Goal: Task Accomplishment & Management: Use online tool/utility

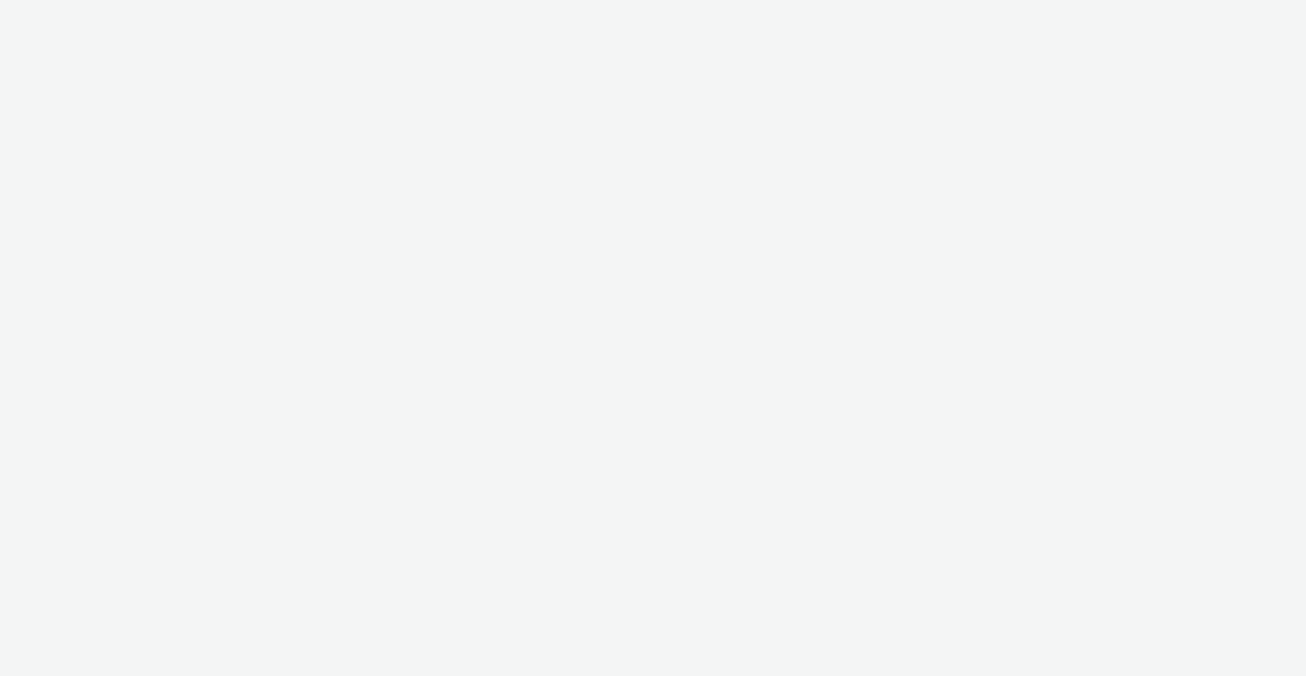
select select "2fc77e36-bb93-4aa3-9dff-dcb08e02eac6"
select select "2405a9d4-3350-4458-8d06-44f78962fa76"
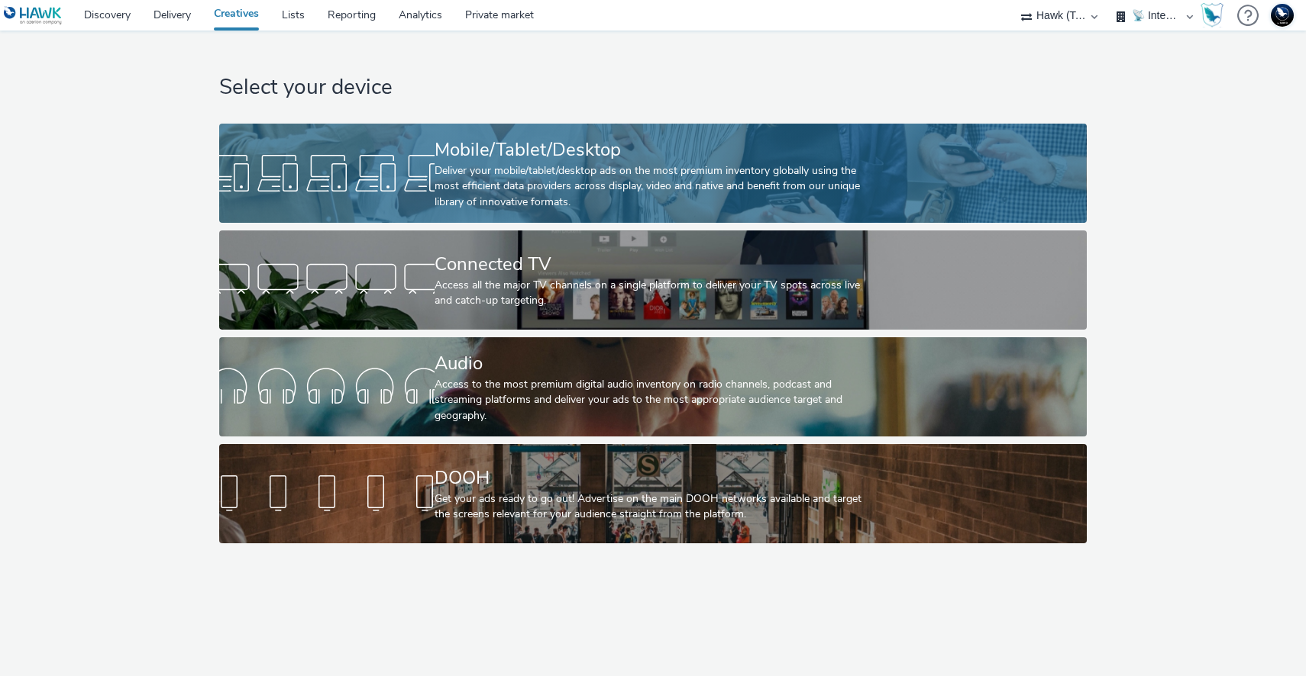
click at [291, 163] on div at bounding box center [326, 173] width 215 height 49
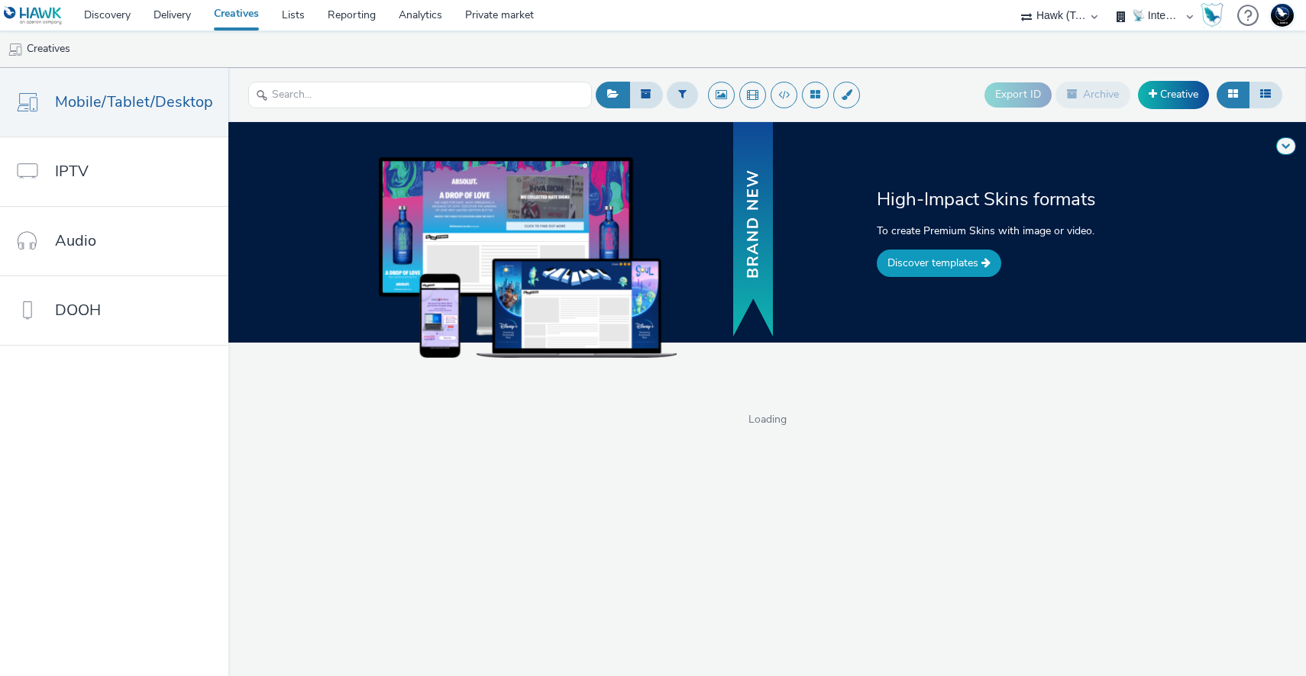
click at [906, 264] on link "Discover templates" at bounding box center [939, 263] width 124 height 27
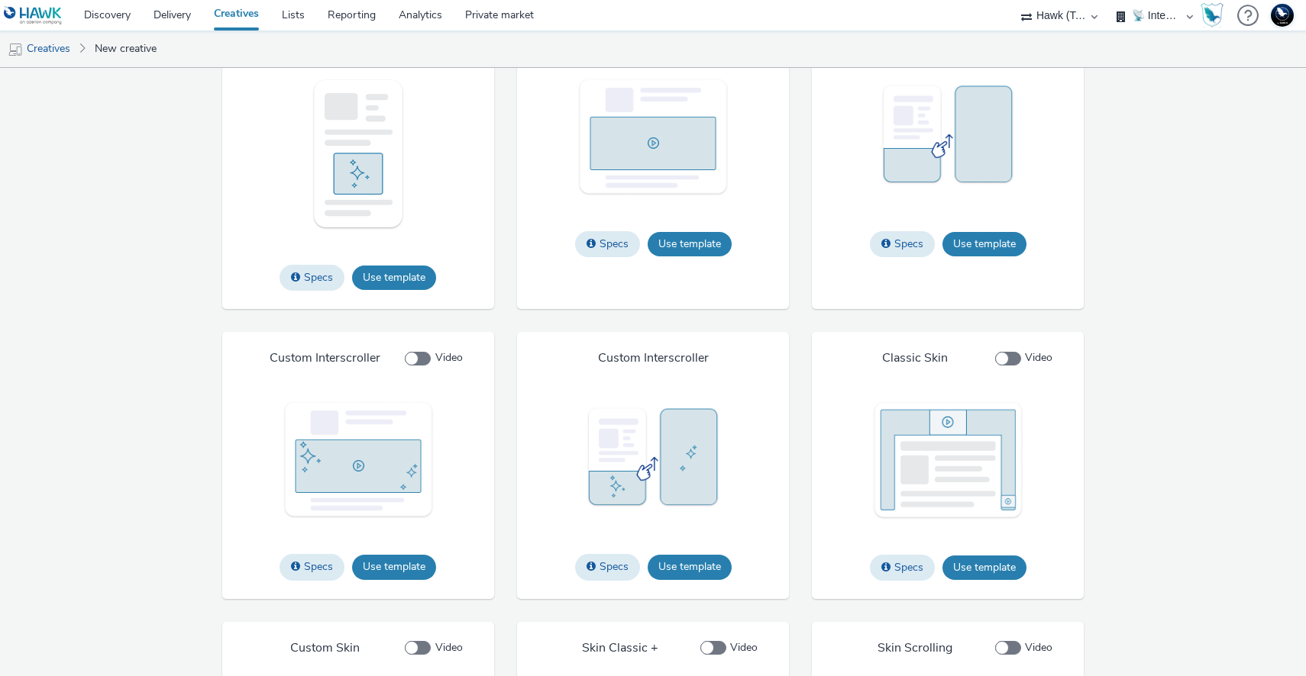
scroll to position [2279, 0]
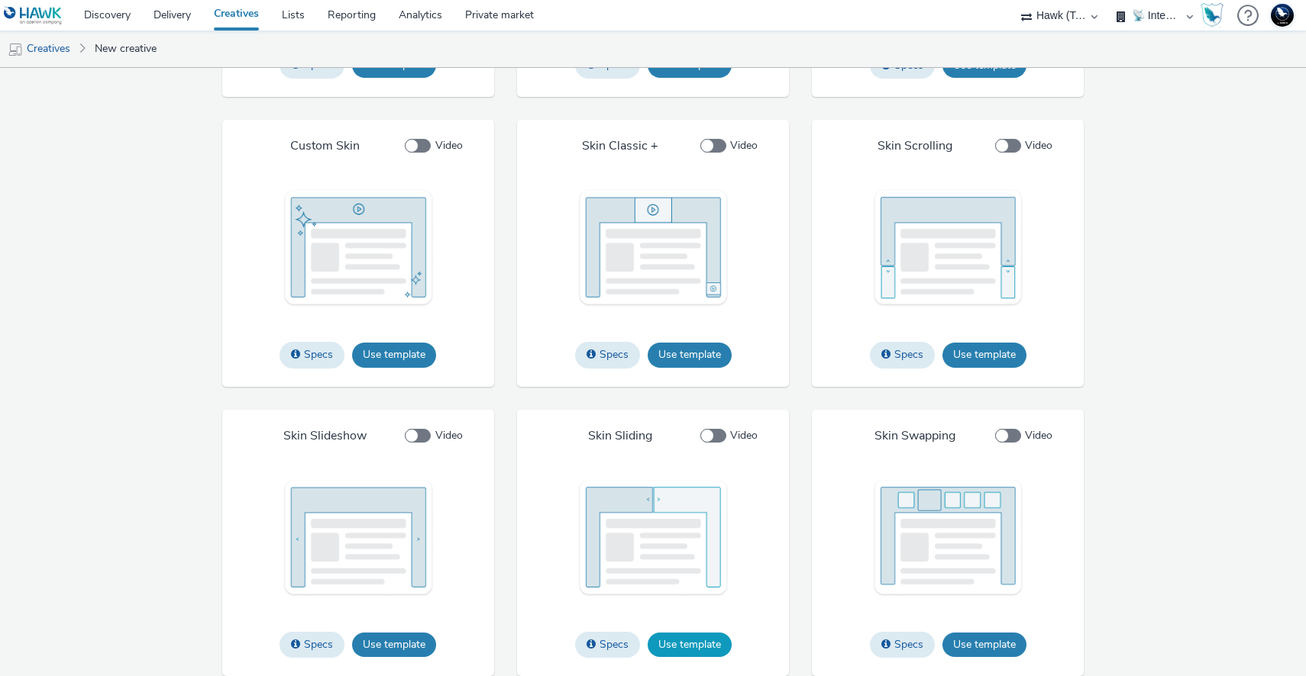
click at [657, 651] on button "Use template" at bounding box center [689, 645] width 84 height 24
